Goal: Find specific page/section: Find specific page/section

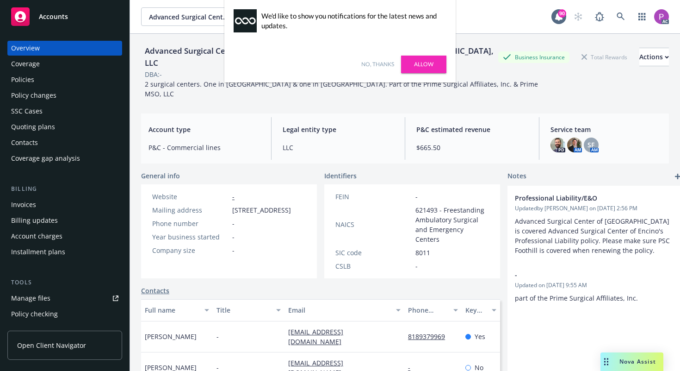
click at [425, 62] on link "Allow" at bounding box center [423, 65] width 45 height 18
